Goal: Task Accomplishment & Management: Use online tool/utility

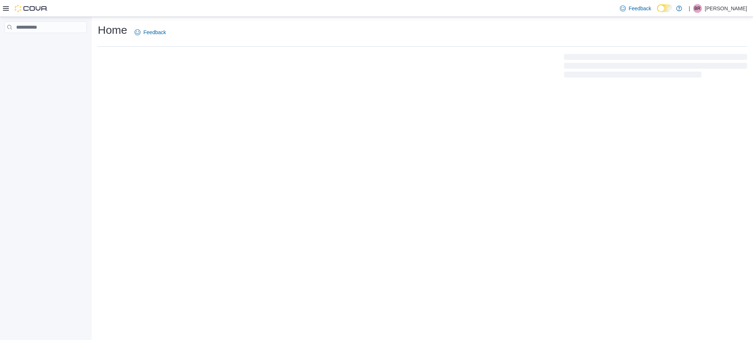
click at [6, 10] on icon at bounding box center [6, 8] width 6 height 4
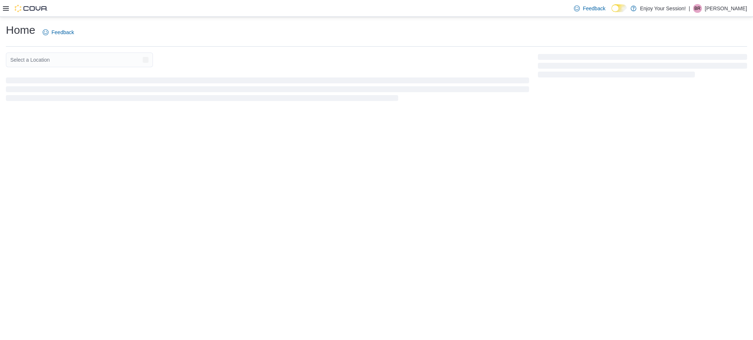
click at [6, 10] on icon at bounding box center [6, 8] width 6 height 4
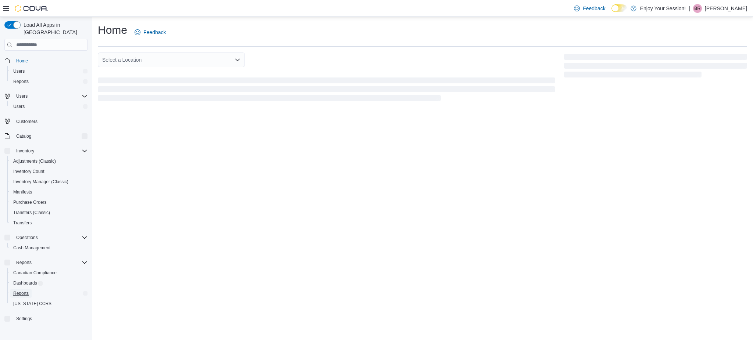
click at [22, 291] on span "Reports" at bounding box center [20, 294] width 15 height 6
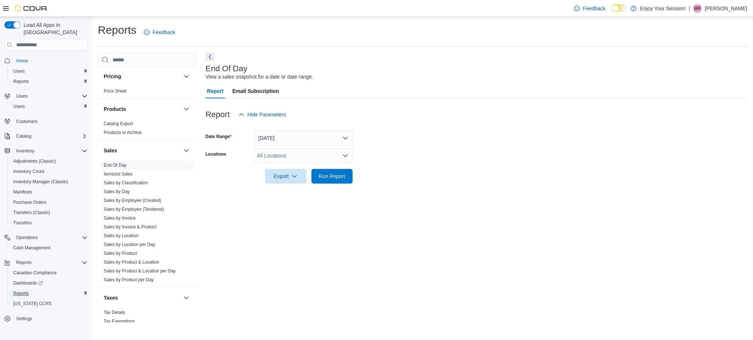
scroll to position [418, 0]
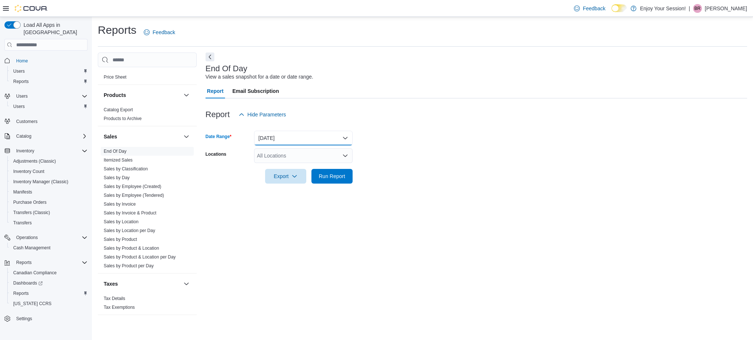
click at [275, 145] on button "[DATE]" at bounding box center [303, 138] width 99 height 15
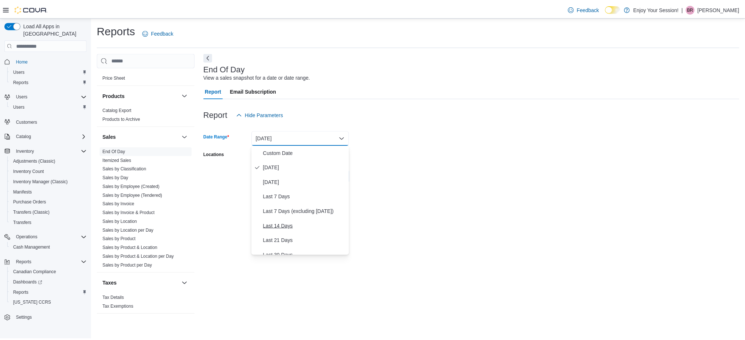
scroll to position [110, 0]
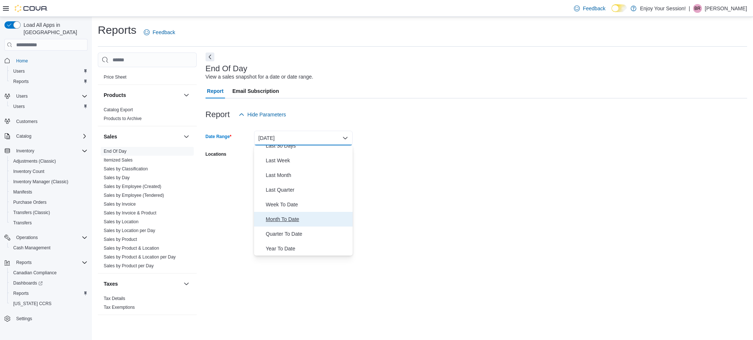
click at [284, 222] on span "Month To Date" at bounding box center [308, 219] width 84 height 9
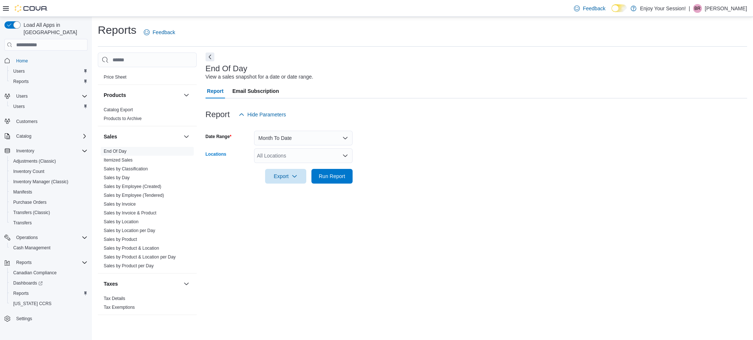
click at [274, 157] on div "All Locations" at bounding box center [303, 156] width 99 height 15
type input "*****"
click at [280, 178] on span "[GEOGRAPHIC_DATA]" at bounding box center [297, 178] width 54 height 7
click at [399, 141] on form "Date Range Month To Date Locations [GEOGRAPHIC_DATA] Export Run Report" at bounding box center [475, 153] width 541 height 62
click at [333, 181] on span "Run Report" at bounding box center [332, 176] width 32 height 15
